Goal: Find specific page/section: Find specific page/section

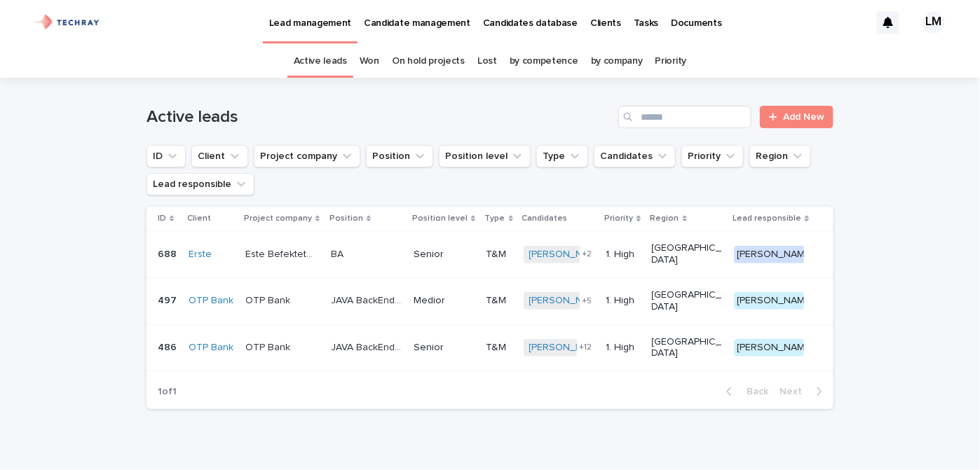
click at [522, 26] on p "Candidates database" at bounding box center [530, 14] width 95 height 29
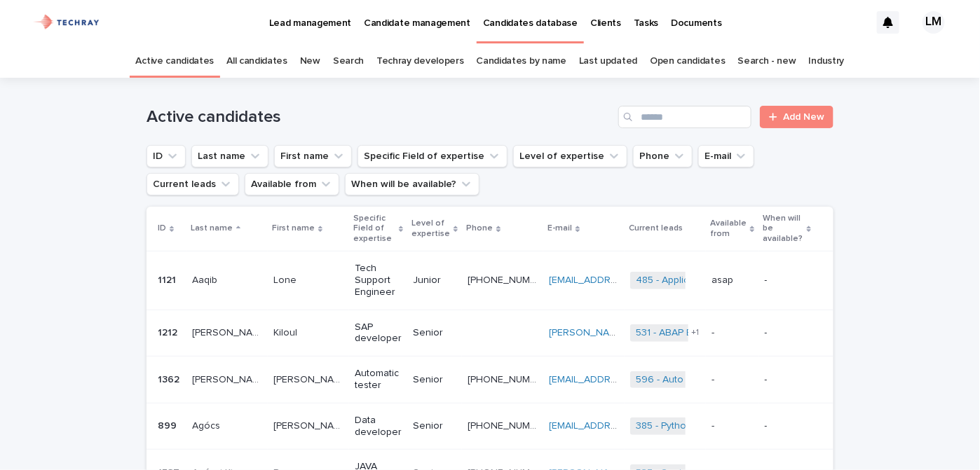
click at [312, 58] on link "New" at bounding box center [310, 61] width 20 height 33
